Goal: Task Accomplishment & Management: Manage account settings

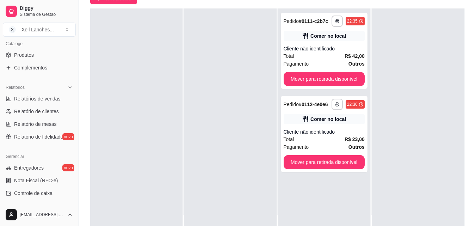
scroll to position [176, 0]
click at [51, 100] on span "Relatórios de vendas" at bounding box center [37, 98] width 47 height 7
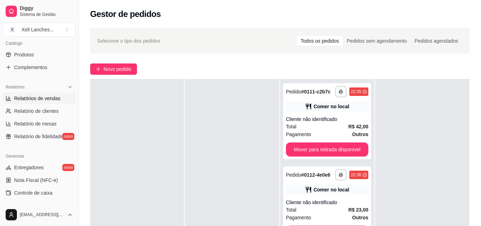
select select "ALL"
select select "0"
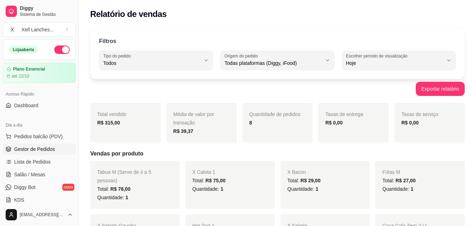
click at [31, 149] on span "Gestor de Pedidos" at bounding box center [34, 149] width 41 height 7
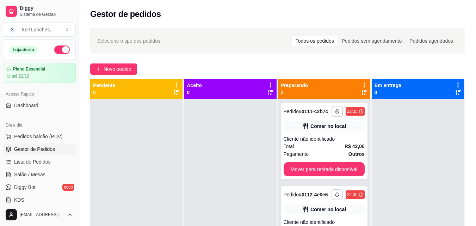
click at [55, 47] on button "button" at bounding box center [62, 49] width 16 height 8
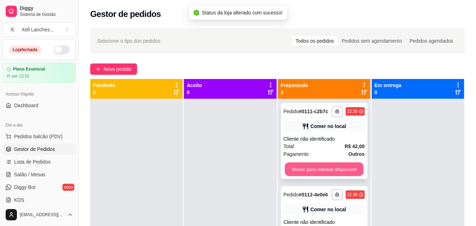
click at [320, 167] on button "Mover para retirada disponível" at bounding box center [324, 169] width 79 height 14
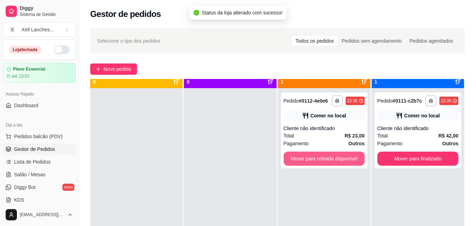
scroll to position [20, 0]
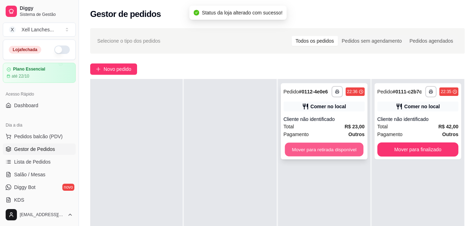
click at [344, 146] on button "Mover para retirada disponível" at bounding box center [324, 150] width 79 height 14
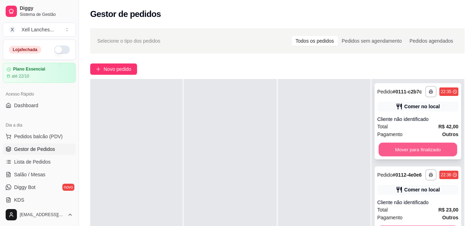
click at [407, 146] on button "Mover para finalizado" at bounding box center [418, 150] width 79 height 14
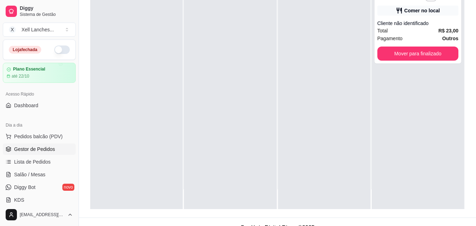
scroll to position [106, 0]
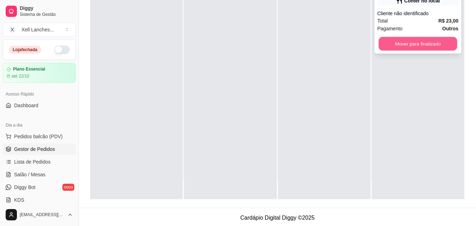
click at [425, 46] on button "Mover para finalizado" at bounding box center [418, 44] width 79 height 14
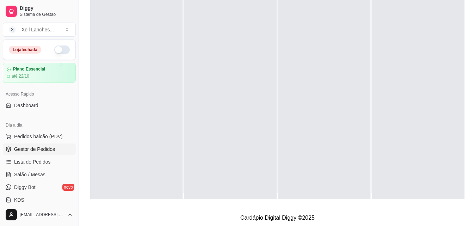
scroll to position [0, 0]
